Goal: Transaction & Acquisition: Purchase product/service

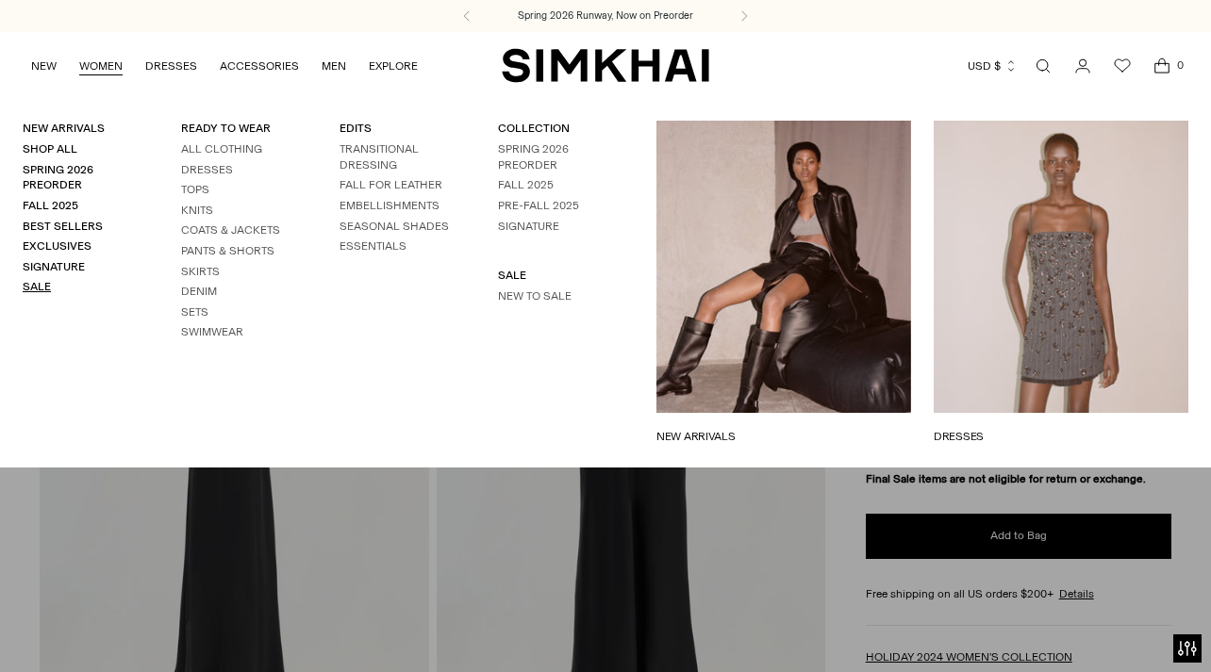
click at [31, 286] on link "Sale" at bounding box center [37, 286] width 28 height 13
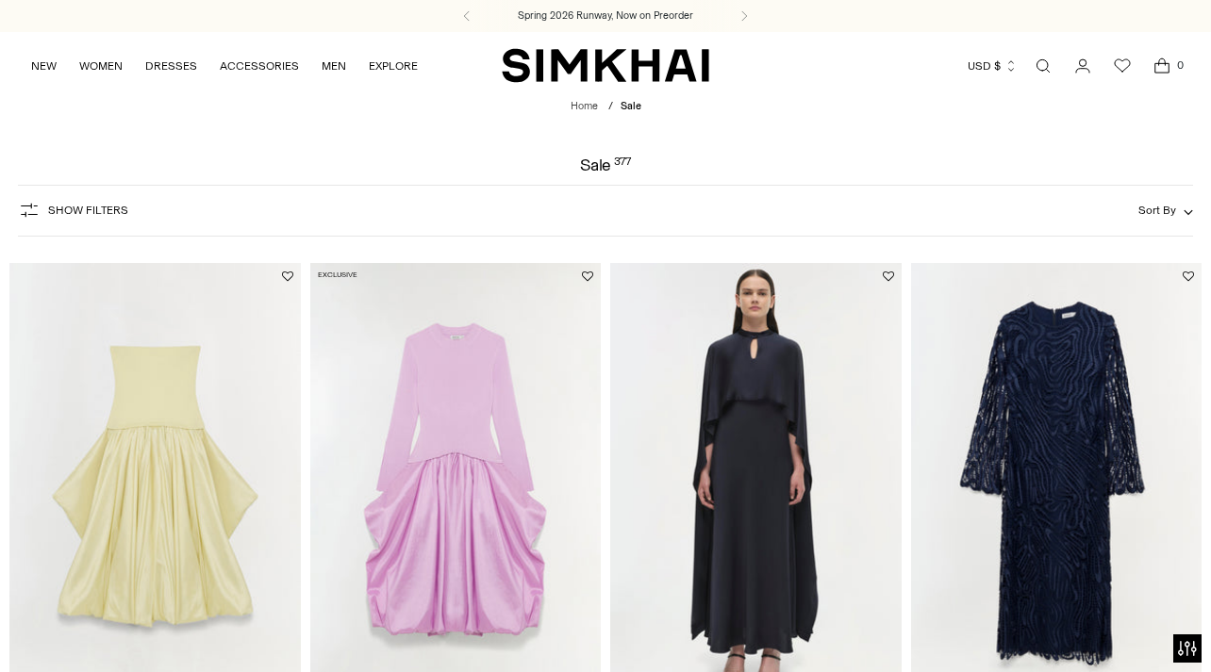
click at [214, 214] on div "Show Filters Show Filters Sort By Recommended Most Popular Newest" at bounding box center [605, 211] width 1175 height 52
click at [118, 215] on span "Show Filters" at bounding box center [88, 210] width 80 height 13
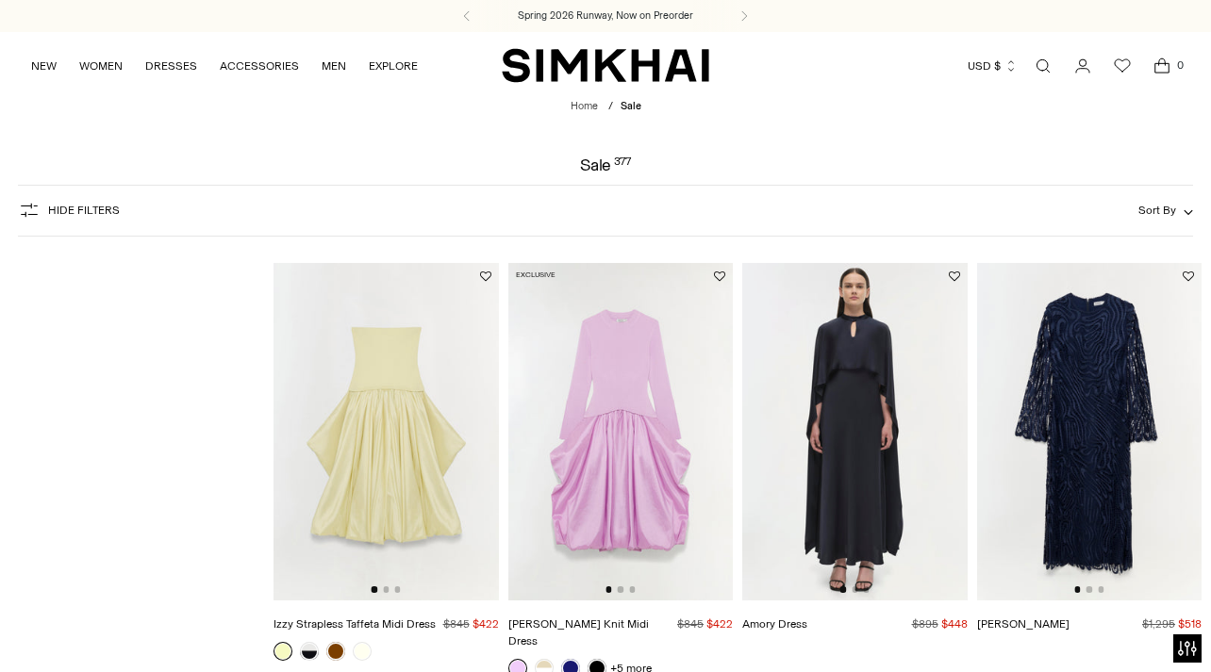
click at [61, 208] on span "Hide filters" at bounding box center [84, 210] width 72 height 13
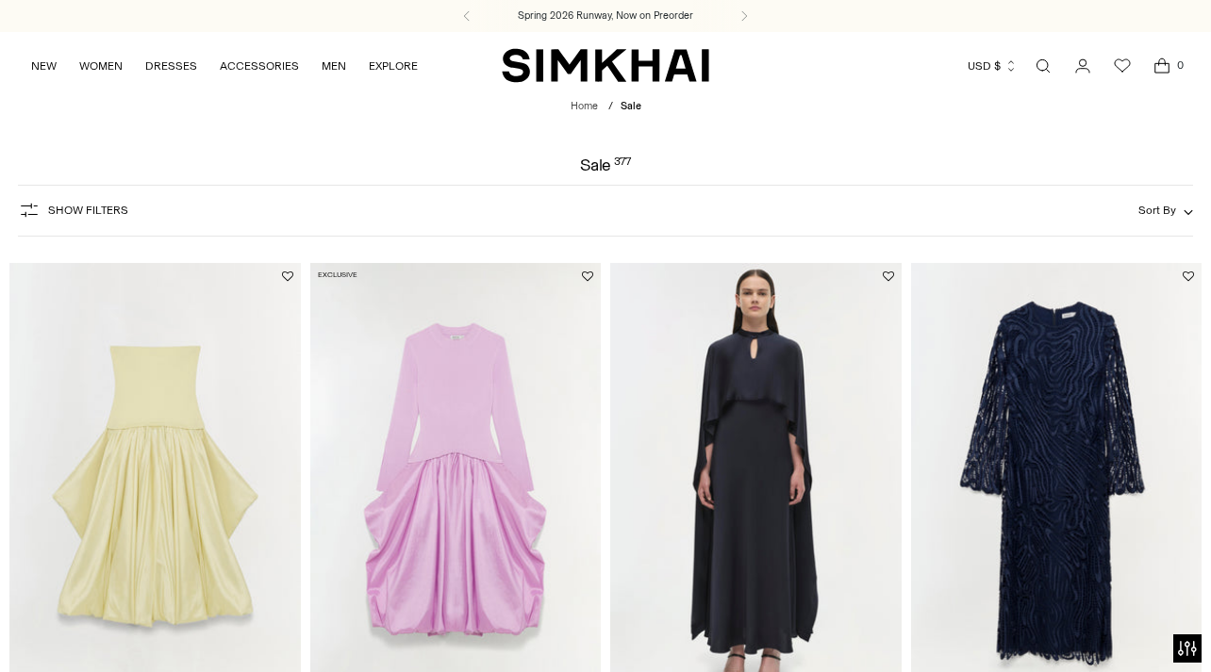
click at [61, 208] on span "Show Filters" at bounding box center [88, 210] width 80 height 13
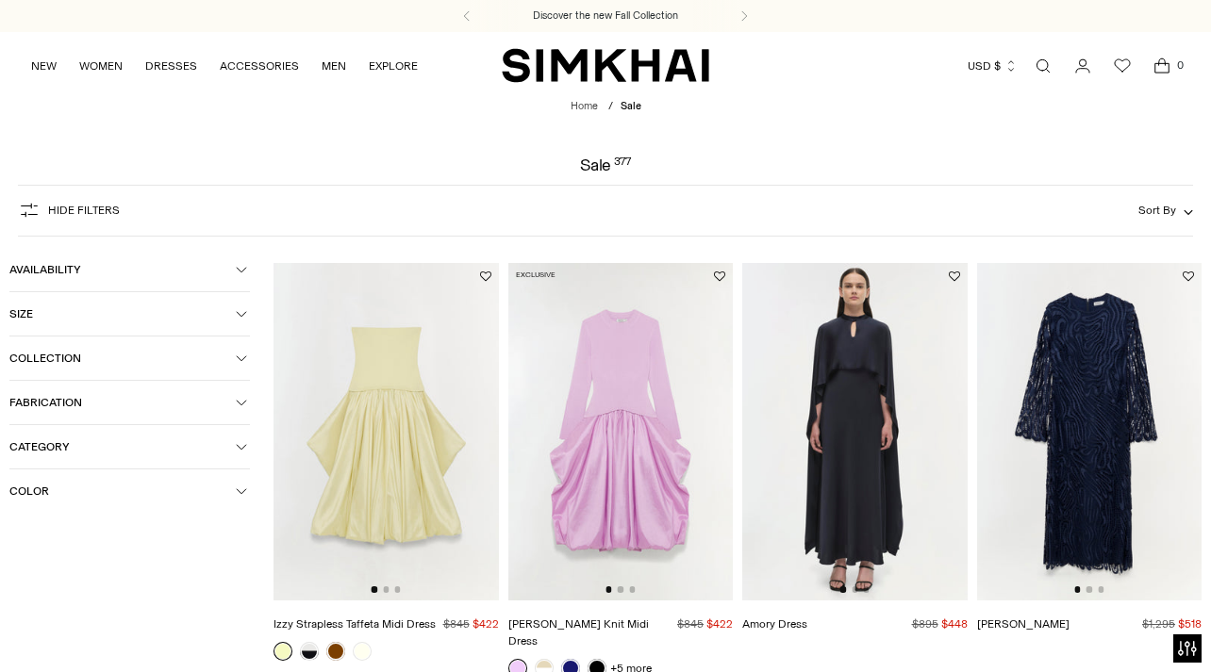
click at [90, 369] on button "Collection" at bounding box center [129, 358] width 240 height 43
click at [59, 350] on button "Collection" at bounding box center [129, 358] width 240 height 43
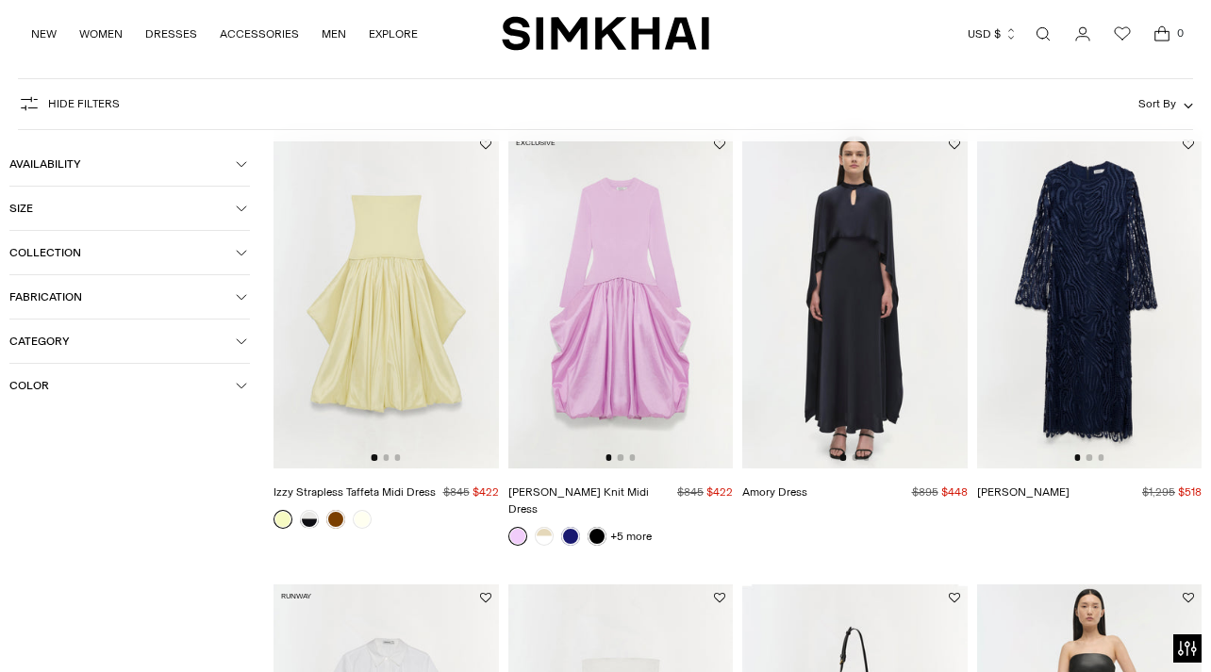
click at [50, 347] on span "Category" at bounding box center [122, 341] width 226 height 13
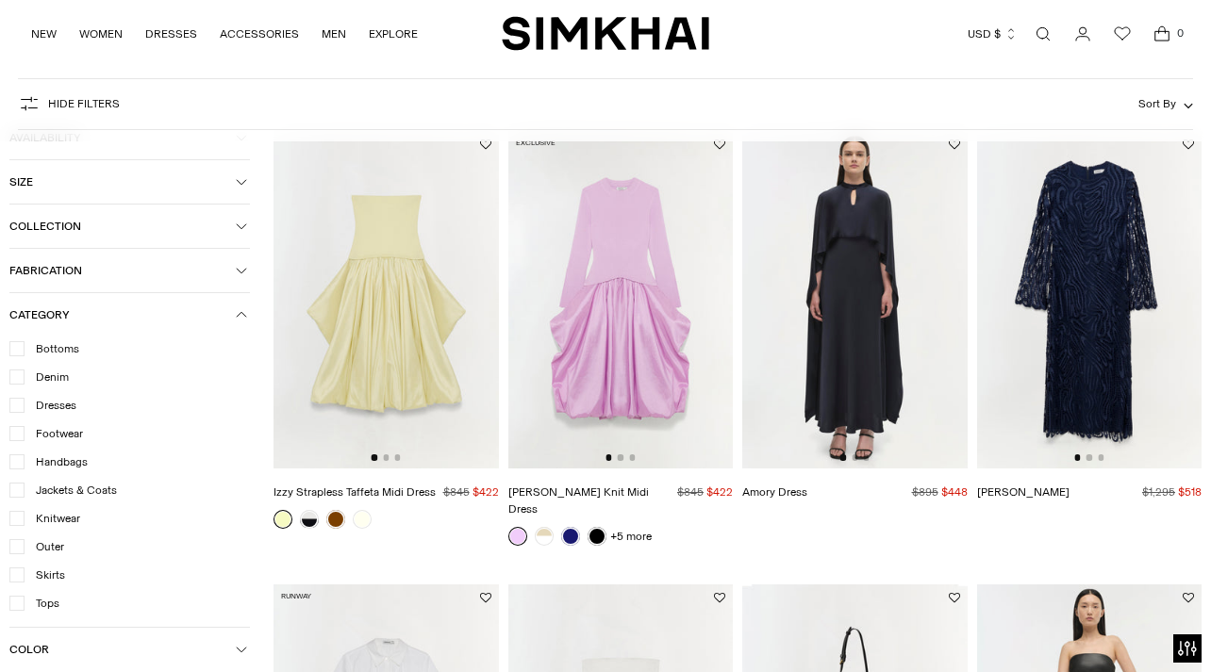
scroll to position [183, 0]
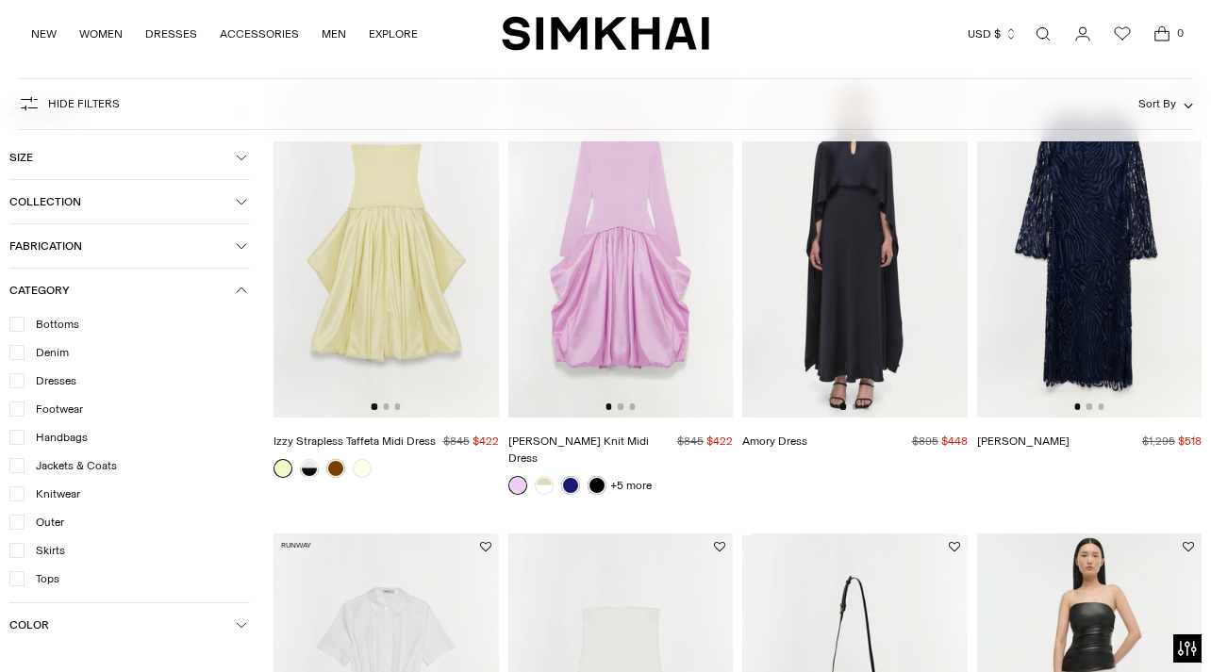
click at [18, 384] on icon at bounding box center [16, 380] width 9 height 9
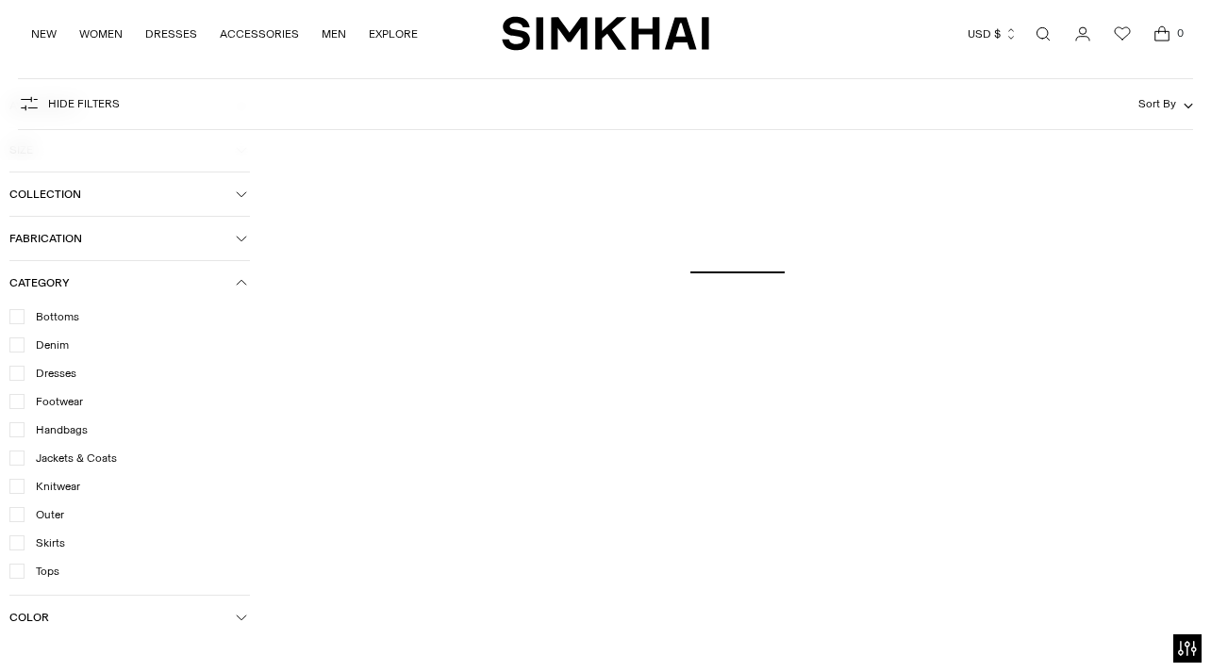
scroll to position [202, 0]
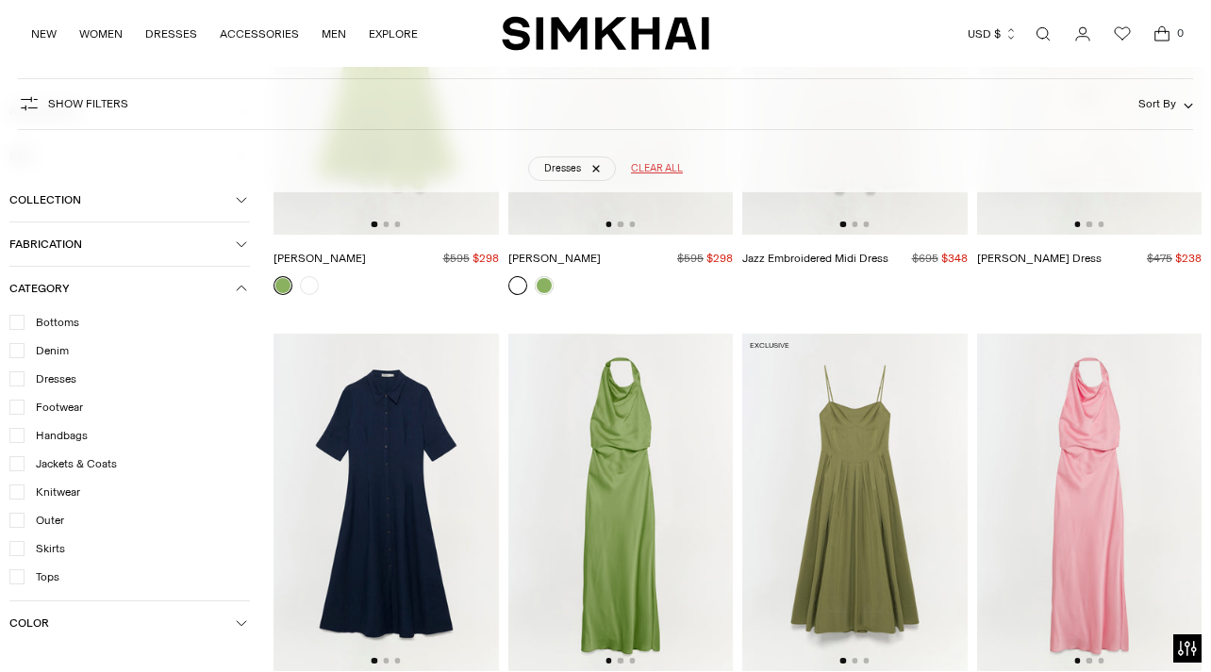
scroll to position [12291, 0]
